Goal: Task Accomplishment & Management: Manage account settings

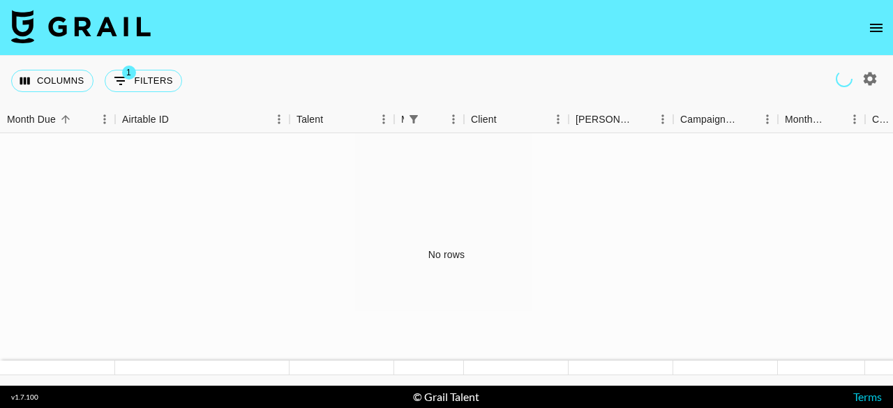
click at [878, 33] on icon "open drawer" at bounding box center [876, 28] width 17 height 17
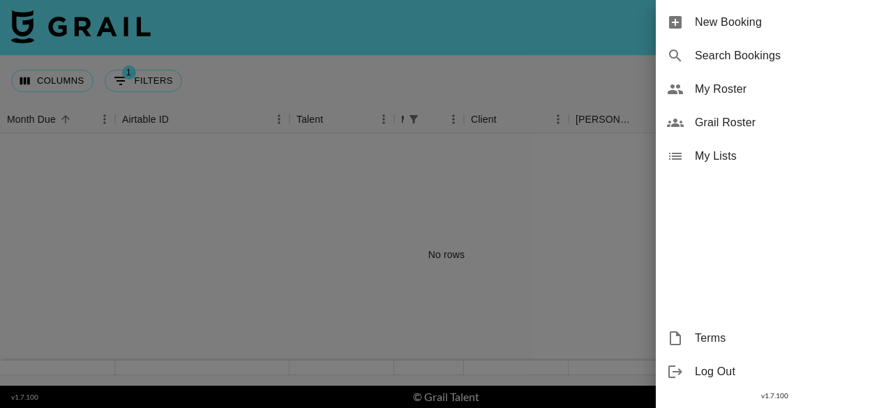
click at [745, 89] on span "My Roster" at bounding box center [788, 89] width 187 height 17
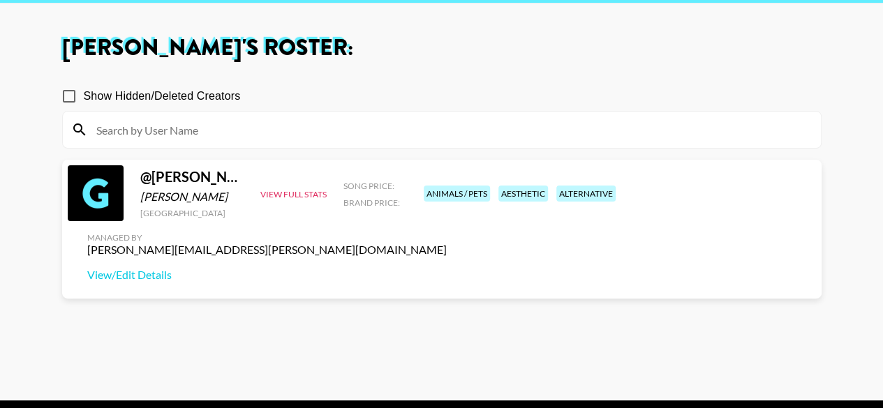
scroll to position [31, 0]
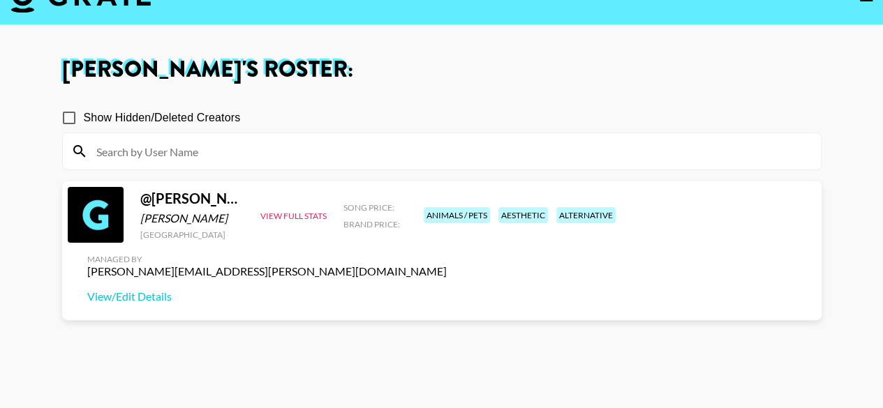
click at [95, 228] on div at bounding box center [96, 215] width 56 height 56
click at [318, 221] on button "View Full Stats" at bounding box center [293, 216] width 66 height 10
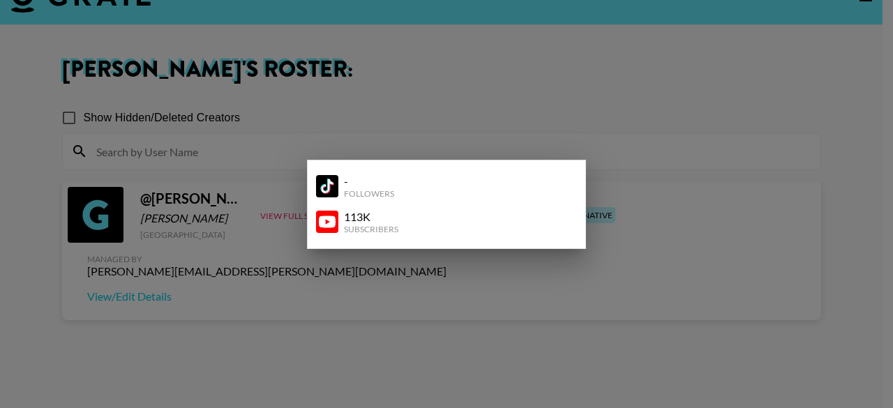
click at [311, 319] on div at bounding box center [446, 204] width 893 height 408
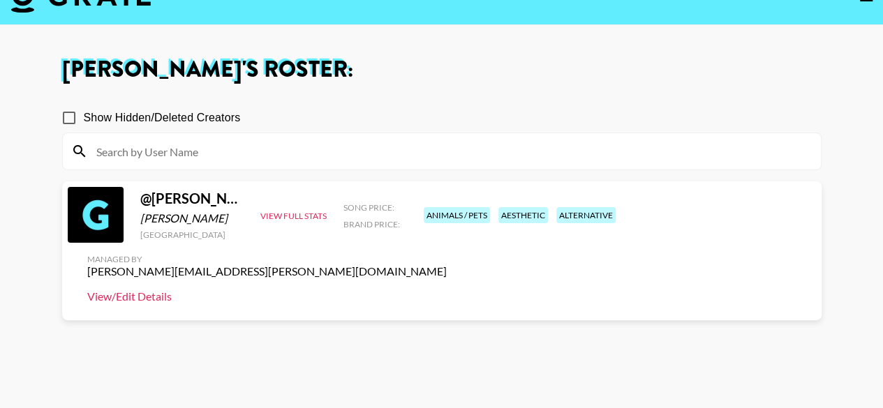
click at [447, 290] on link "View/Edit Details" at bounding box center [266, 297] width 359 height 14
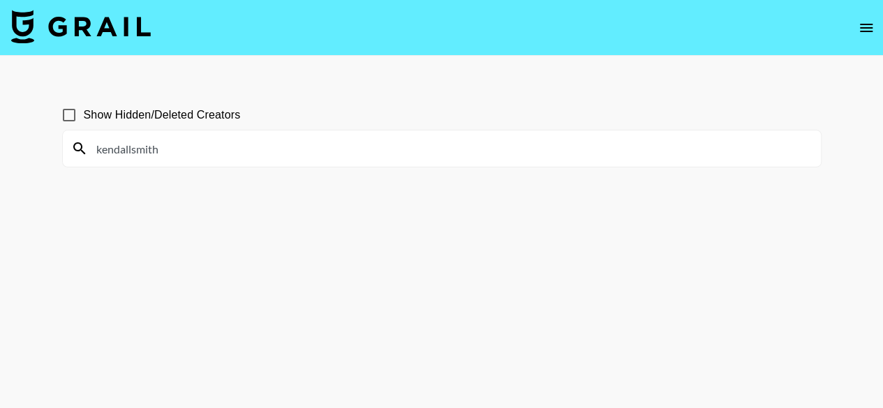
click at [371, 154] on input "kendallsmith" at bounding box center [450, 148] width 724 height 22
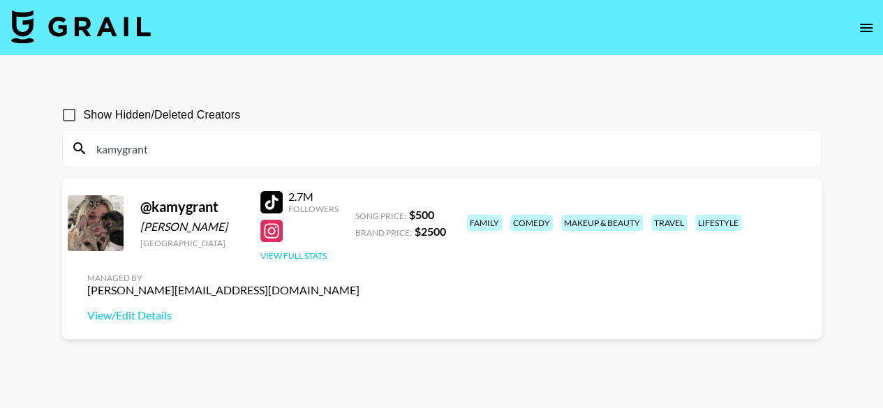
type input "kamygrant"
click at [297, 255] on button "View Full Stats" at bounding box center [293, 256] width 66 height 10
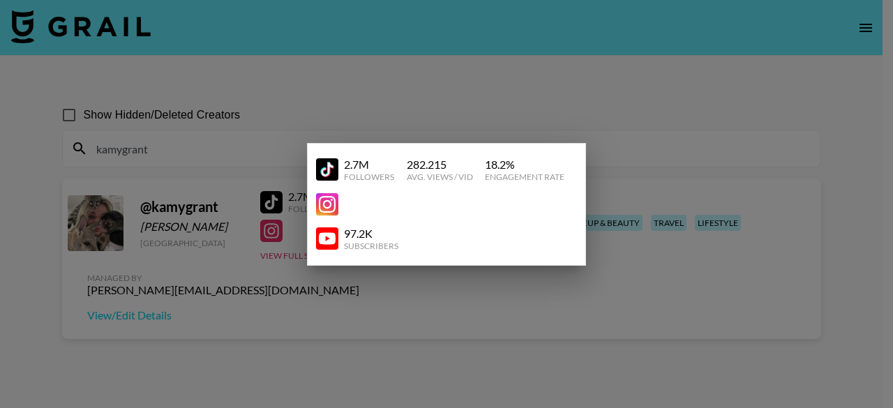
click at [438, 121] on div at bounding box center [446, 204] width 893 height 408
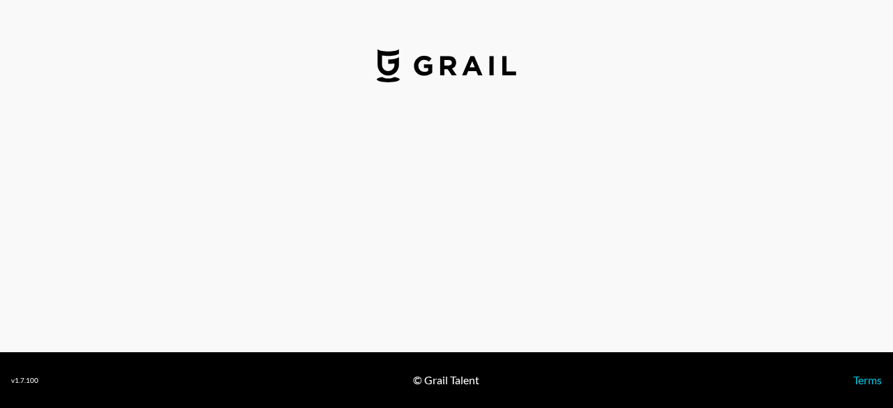
select select "USD"
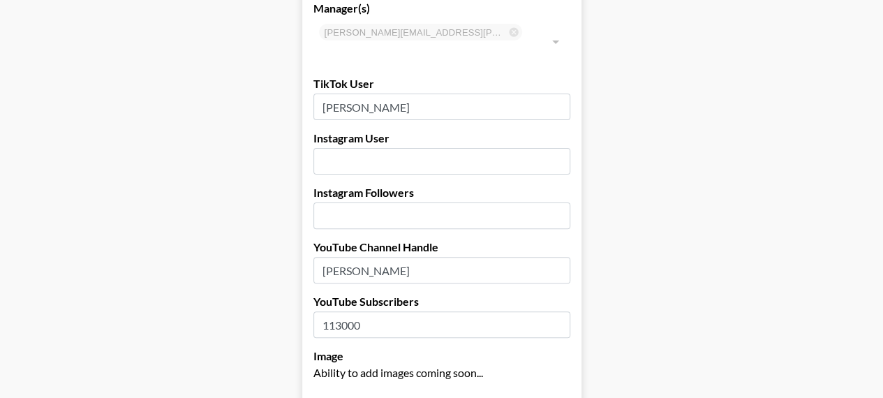
scroll to position [140, 0]
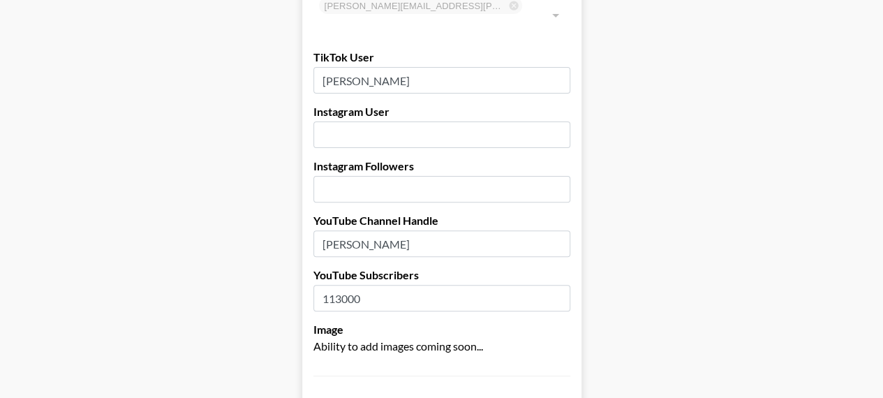
click at [415, 121] on input "text" at bounding box center [441, 134] width 257 height 27
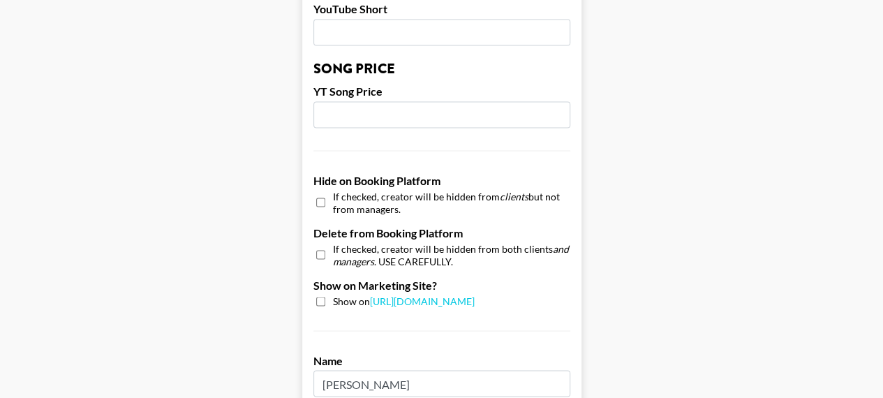
scroll to position [1186, 0]
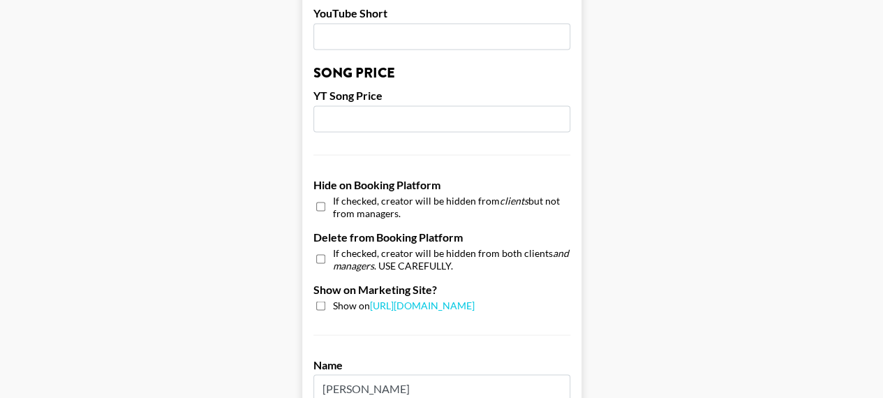
click at [321, 301] on input "checkbox" at bounding box center [320, 305] width 9 height 9
checkbox input "true"
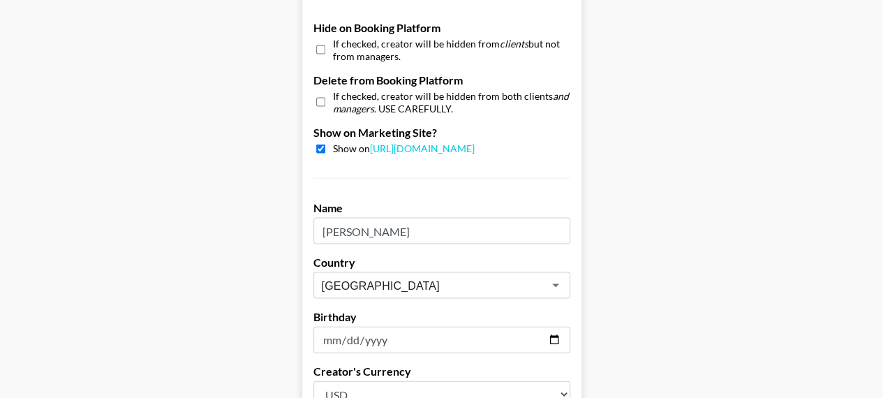
scroll to position [1494, 0]
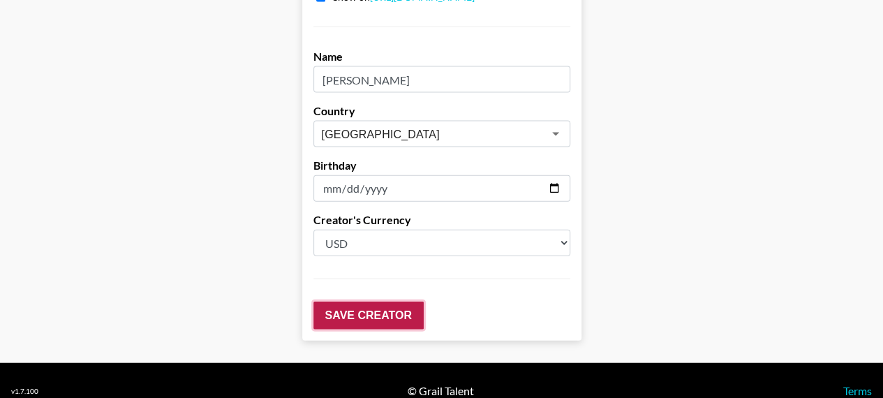
click at [393, 301] on input "Save Creator" at bounding box center [368, 315] width 110 height 28
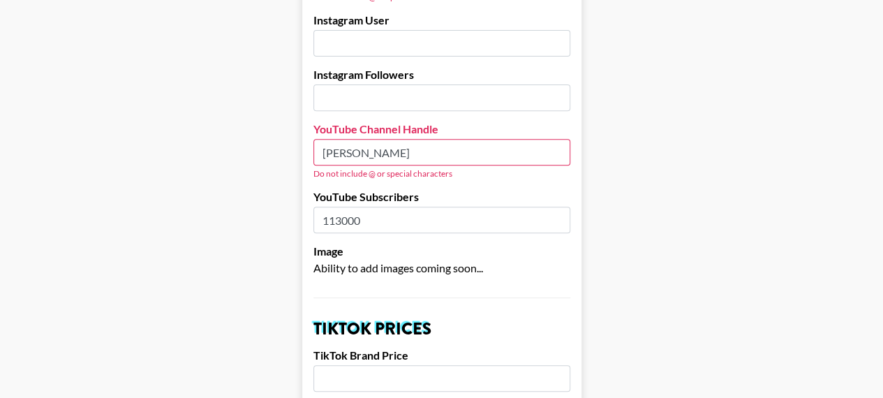
scroll to position [211, 0]
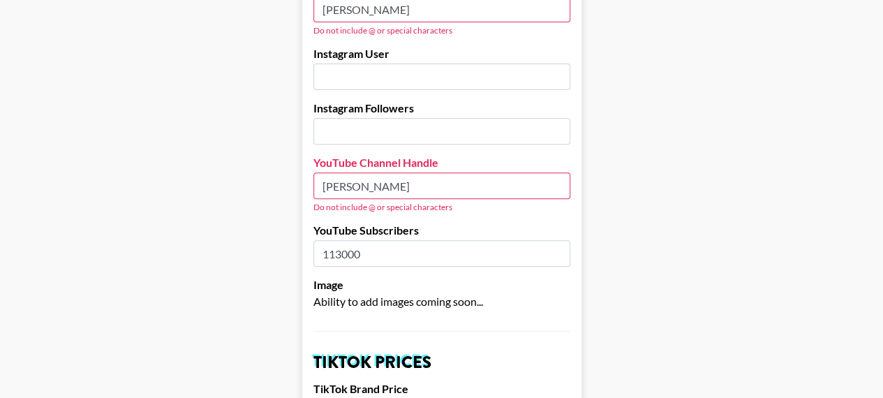
click at [420, 172] on input "[PERSON_NAME]" at bounding box center [441, 185] width 257 height 27
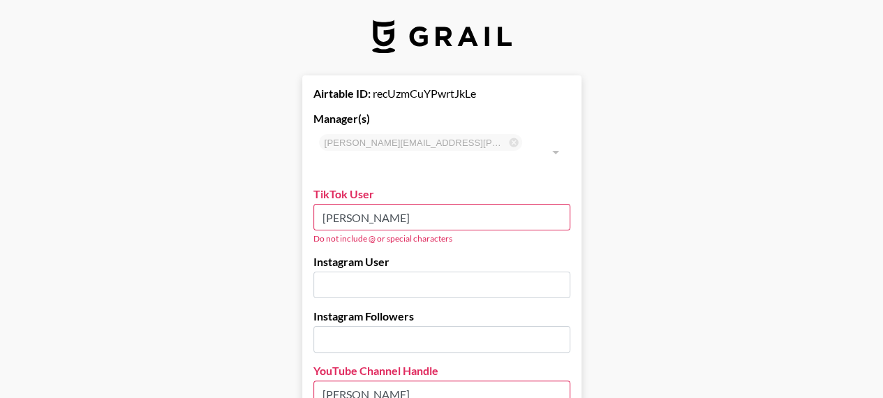
scroll to position [1, 0]
click at [501, 205] on input "[PERSON_NAME]" at bounding box center [441, 218] width 257 height 27
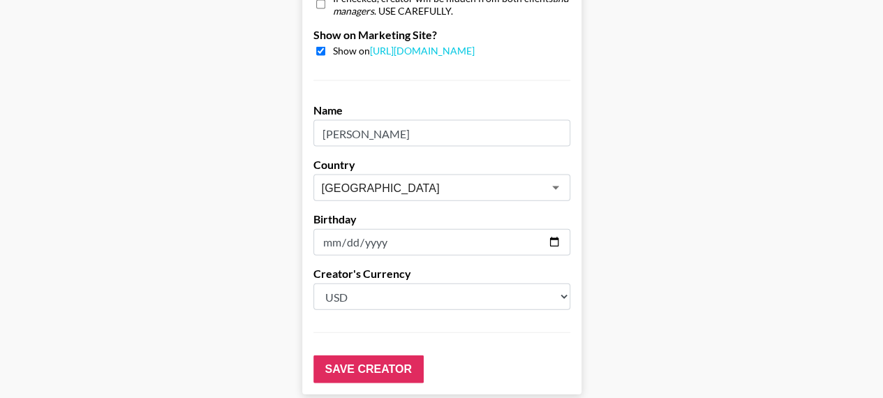
click at [394, 355] on input "Save Creator" at bounding box center [368, 369] width 110 height 28
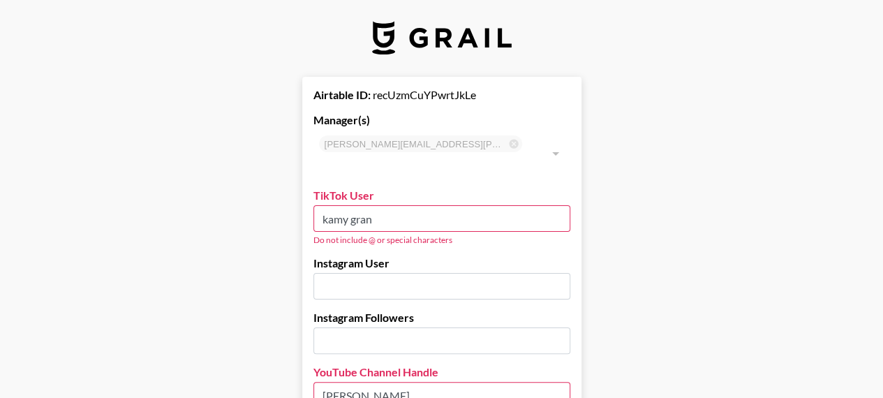
type input "[PERSON_NAME]"
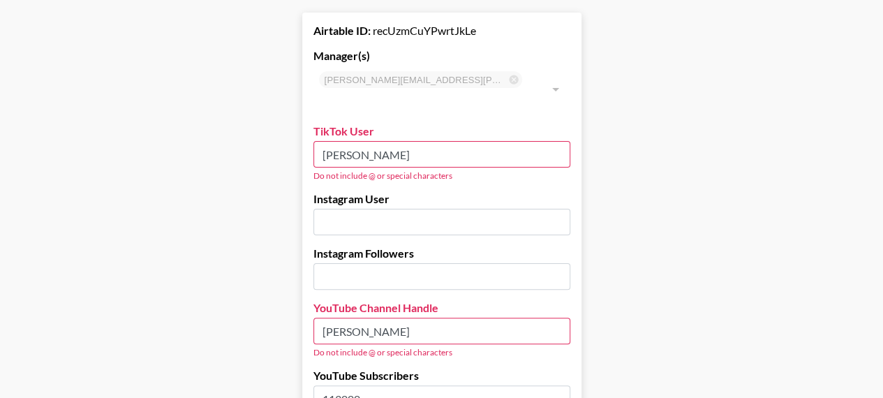
scroll to position [141, 0]
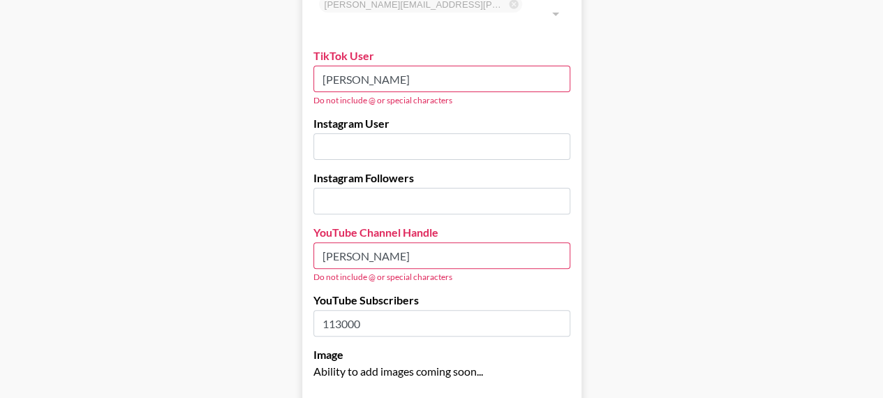
click at [416, 242] on input "[PERSON_NAME]" at bounding box center [441, 255] width 257 height 27
type input "[PERSON_NAME]"
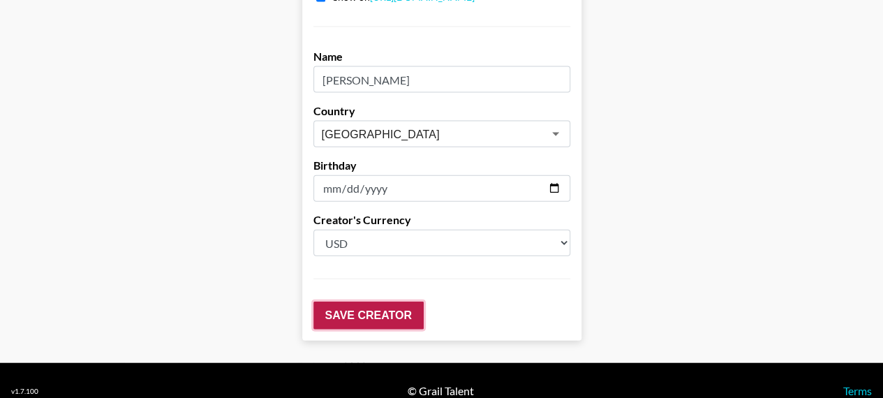
click at [399, 301] on input "Save Creator" at bounding box center [368, 315] width 110 height 28
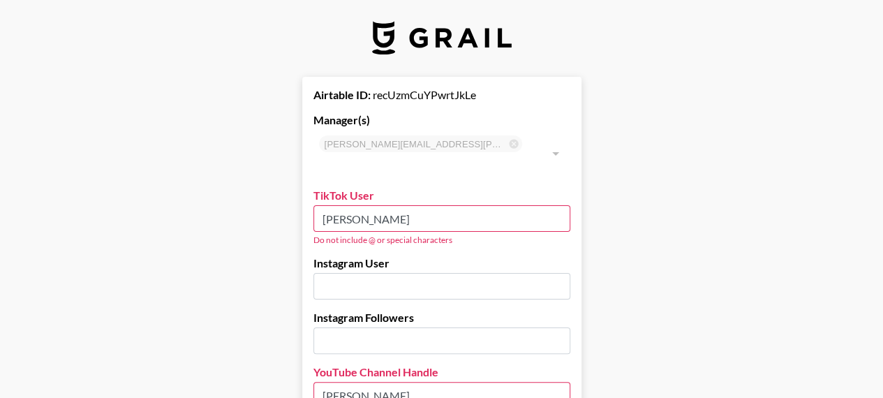
click at [357, 205] on input "[PERSON_NAME]" at bounding box center [441, 218] width 257 height 27
drag, startPoint x: 405, startPoint y: 199, endPoint x: 297, endPoint y: 201, distance: 108.2
paste input "text"
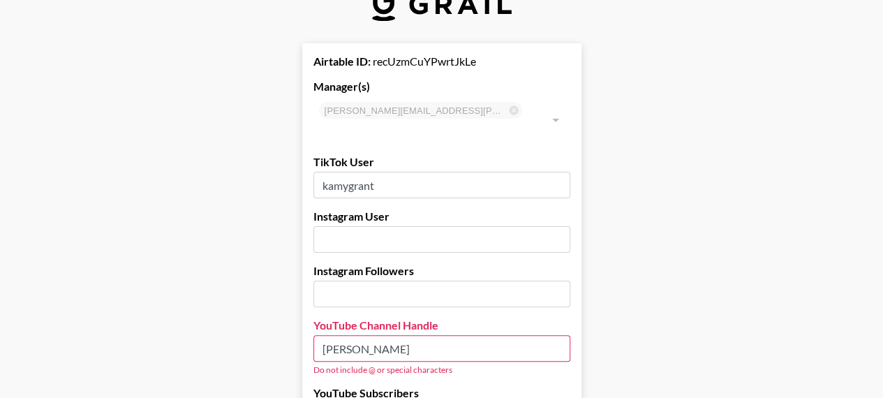
scroll to position [141, 0]
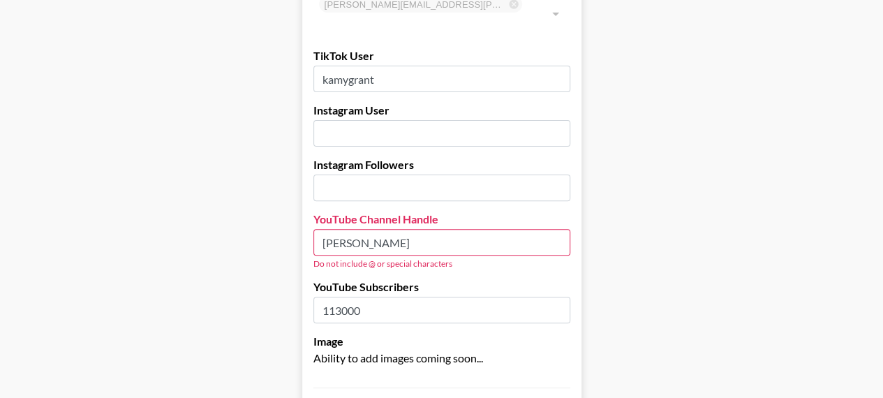
type input "kamygrant"
click at [413, 229] on input "[PERSON_NAME]" at bounding box center [441, 242] width 257 height 27
paste input "text"
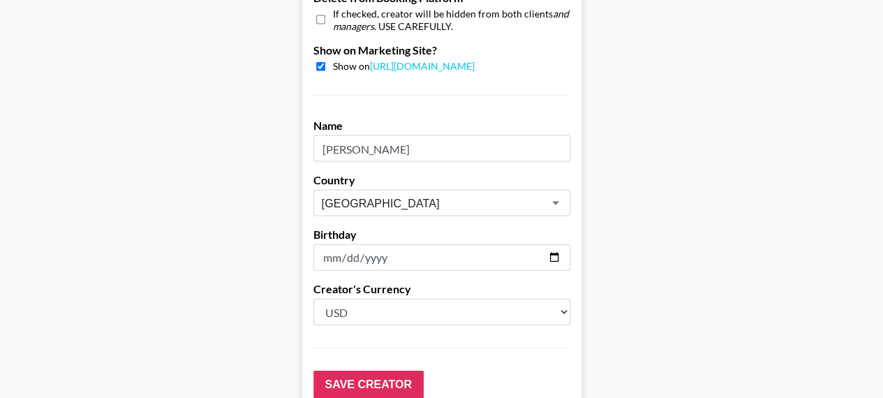
scroll to position [1494, 0]
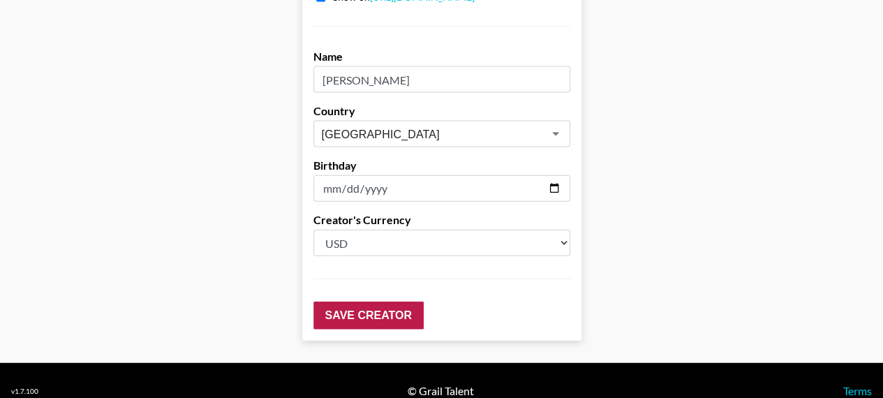
type input "Kamygrant"
click at [416, 305] on input "Save Creator" at bounding box center [368, 315] width 110 height 28
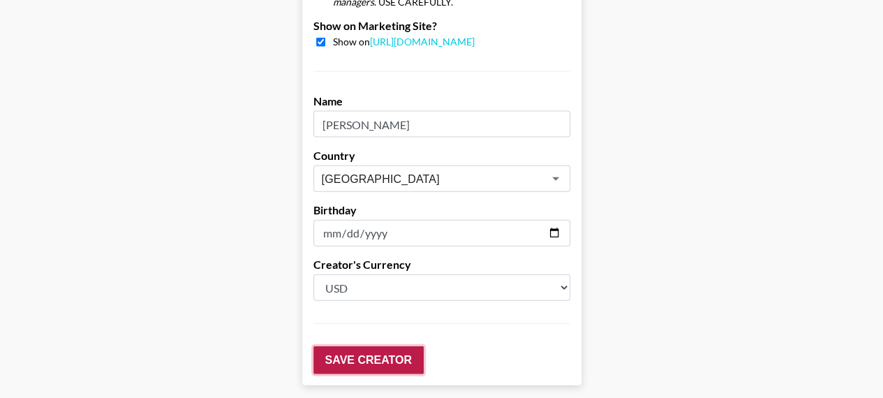
scroll to position [1539, 0]
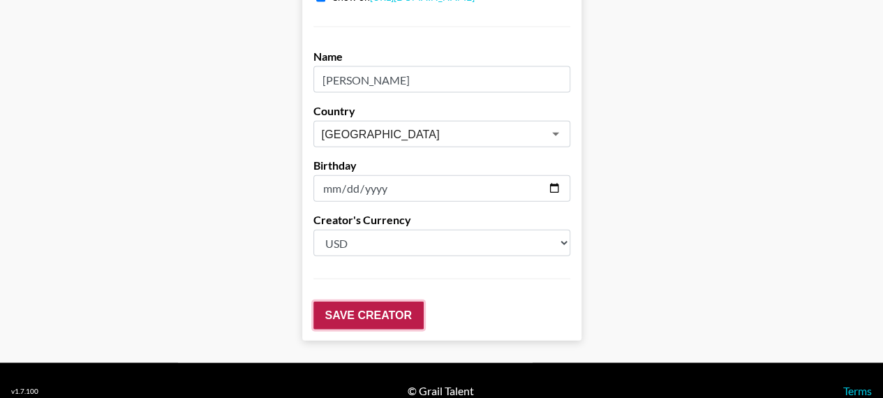
click at [404, 301] on input "Save Creator" at bounding box center [368, 315] width 110 height 28
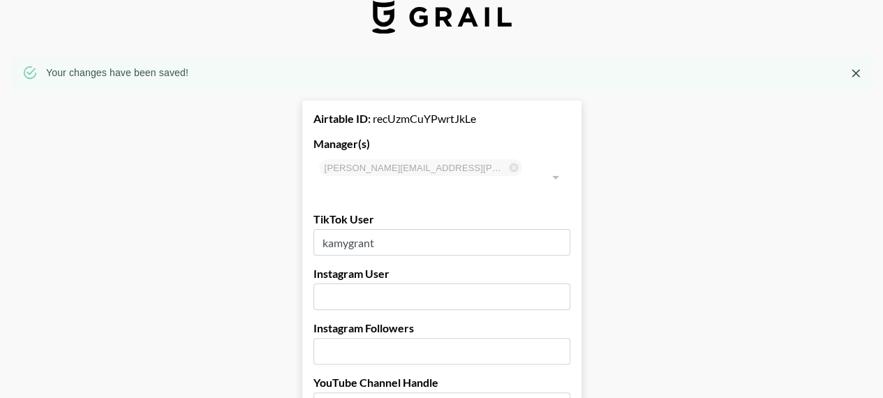
scroll to position [0, 0]
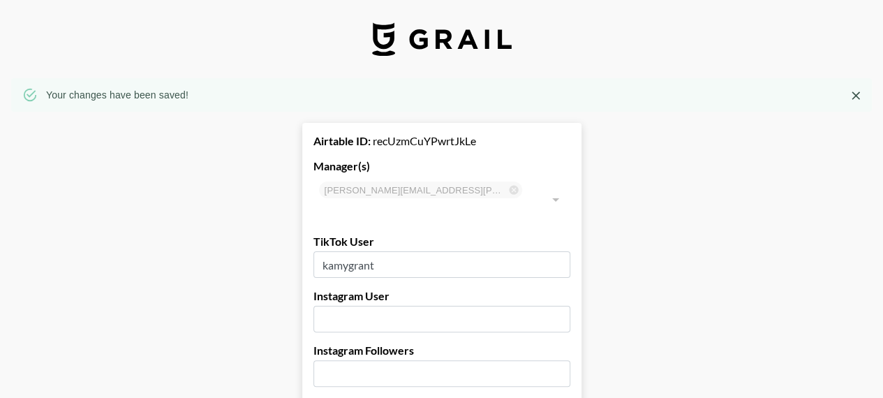
click at [403, 137] on div "Airtable ID: recUzmCuYPwrtJkLe" at bounding box center [441, 141] width 257 height 14
click at [435, 136] on div "Airtable ID: recUzmCuYPwrtJkLe" at bounding box center [441, 141] width 257 height 14
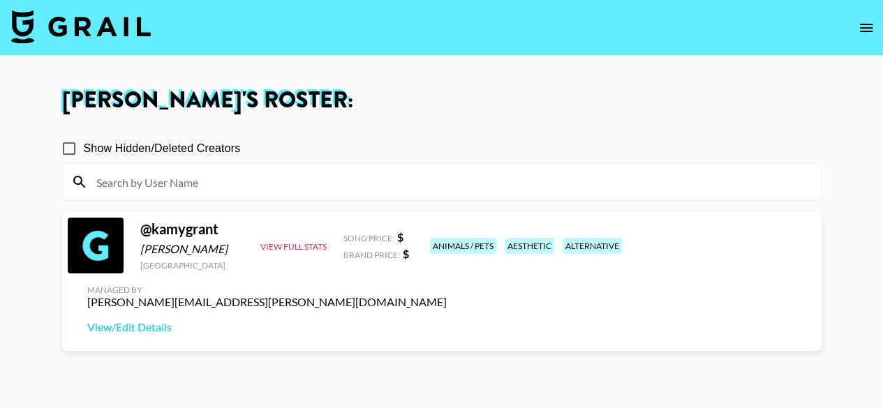
click at [103, 253] on div at bounding box center [96, 246] width 56 height 56
